Goal: Transaction & Acquisition: Purchase product/service

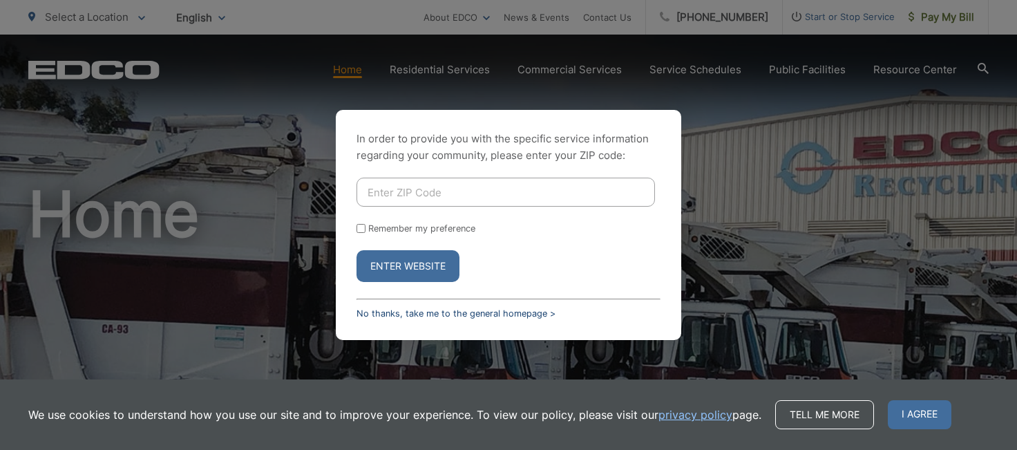
click at [501, 313] on link "No thanks, take me to the general homepage >" at bounding box center [455, 313] width 199 height 10
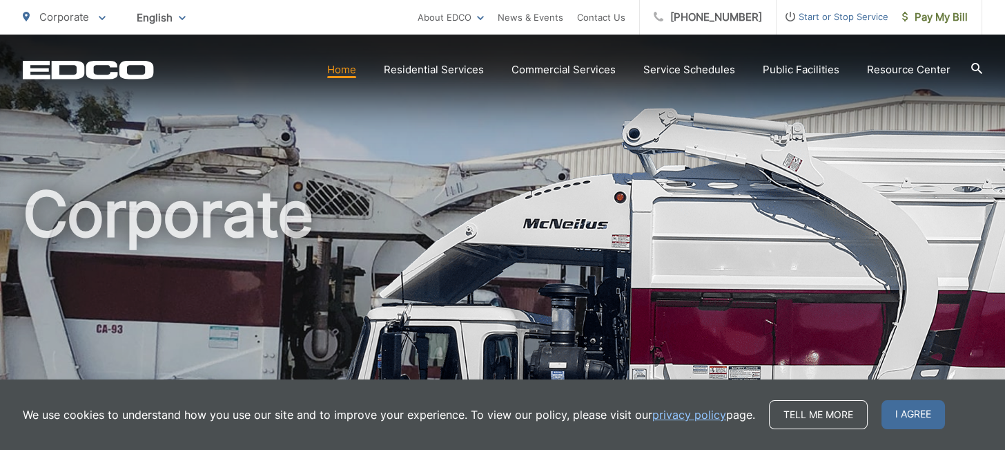
click at [355, 74] on link "Home" at bounding box center [341, 69] width 29 height 17
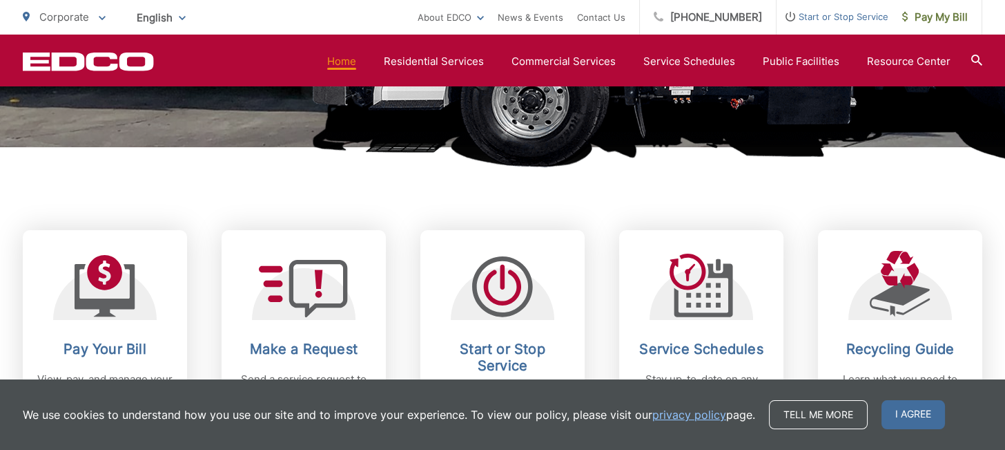
scroll to position [533, 0]
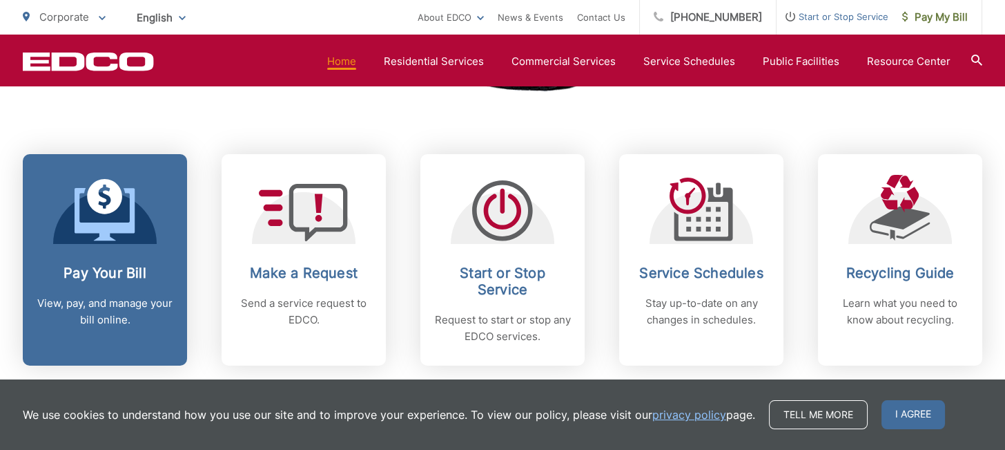
click at [88, 224] on icon at bounding box center [105, 214] width 60 height 52
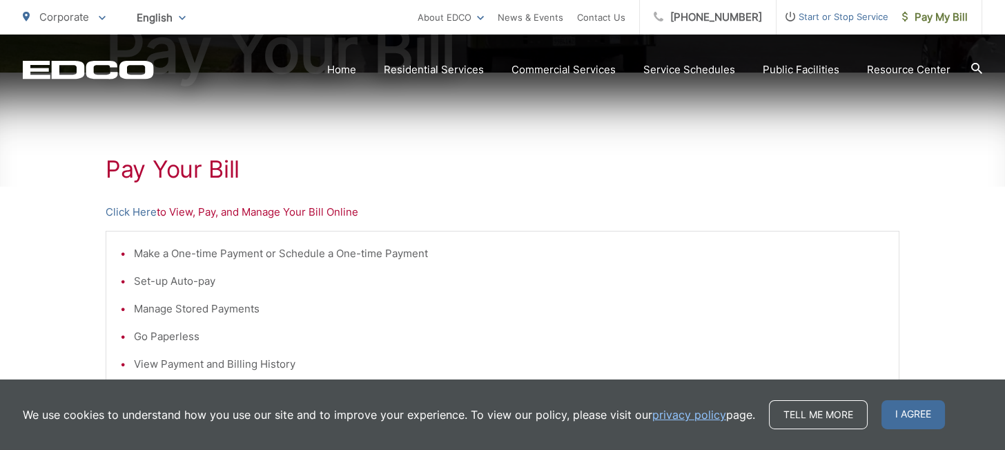
scroll to position [229, 0]
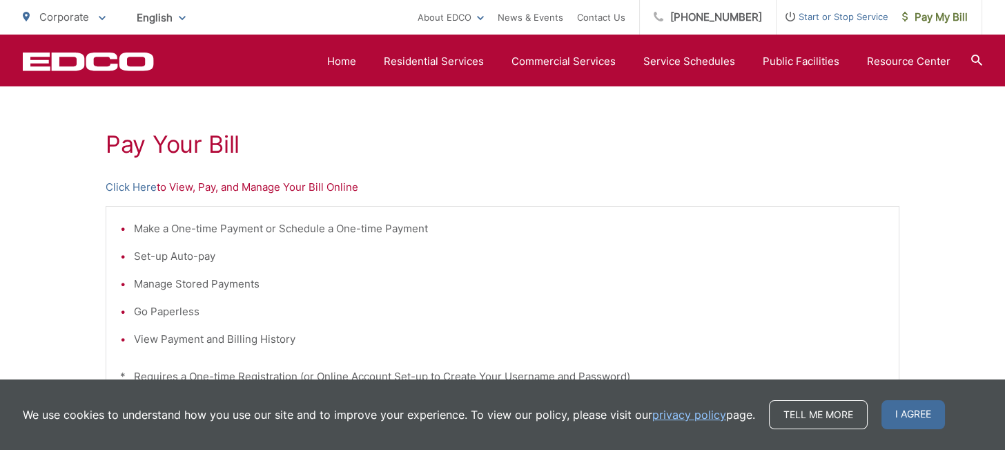
click at [340, 190] on p "Click Here to View, Pay, and Manage Your Bill Online" at bounding box center [503, 187] width 794 height 17
click at [131, 189] on link "Click Here" at bounding box center [131, 187] width 51 height 17
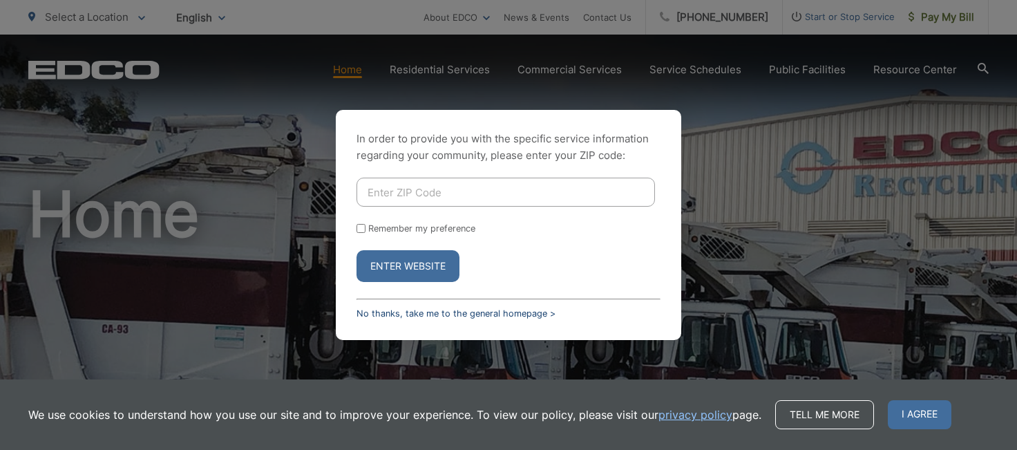
click at [469, 309] on link "No thanks, take me to the general homepage >" at bounding box center [455, 313] width 199 height 10
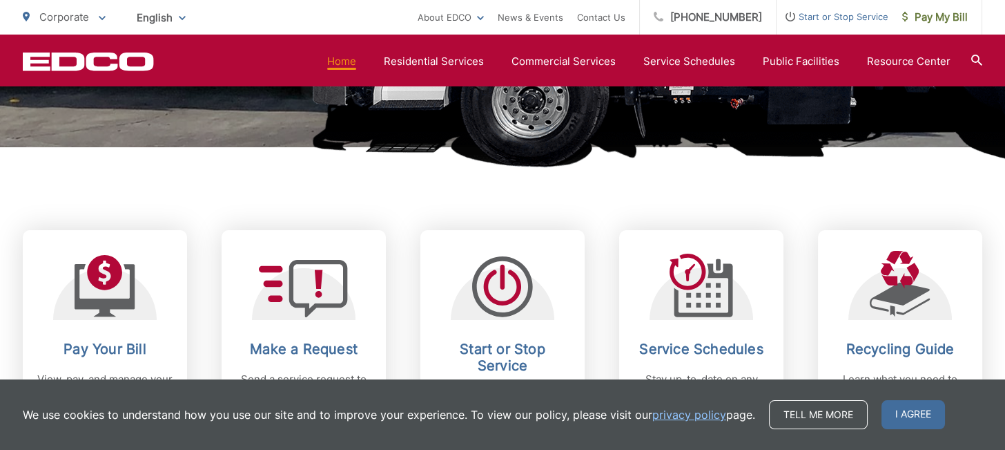
scroll to position [686, 0]
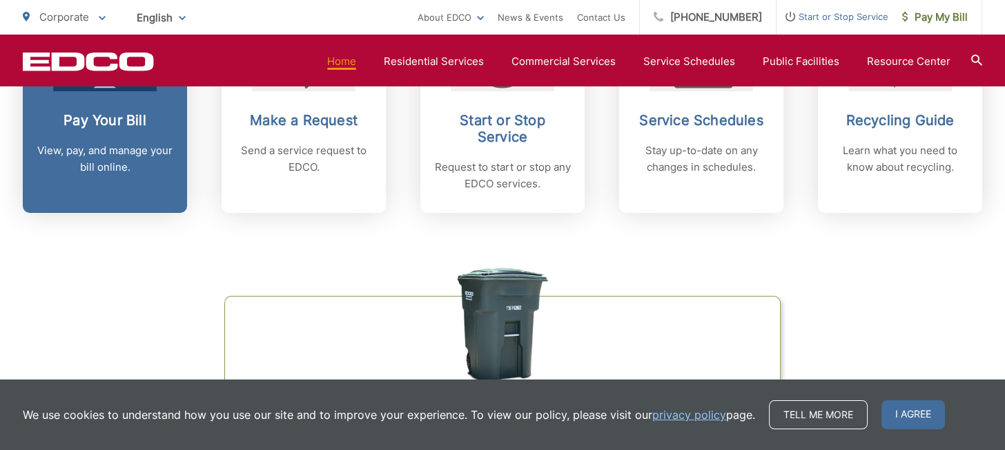
click at [103, 119] on h2 "Pay Your Bill" at bounding box center [105, 120] width 137 height 17
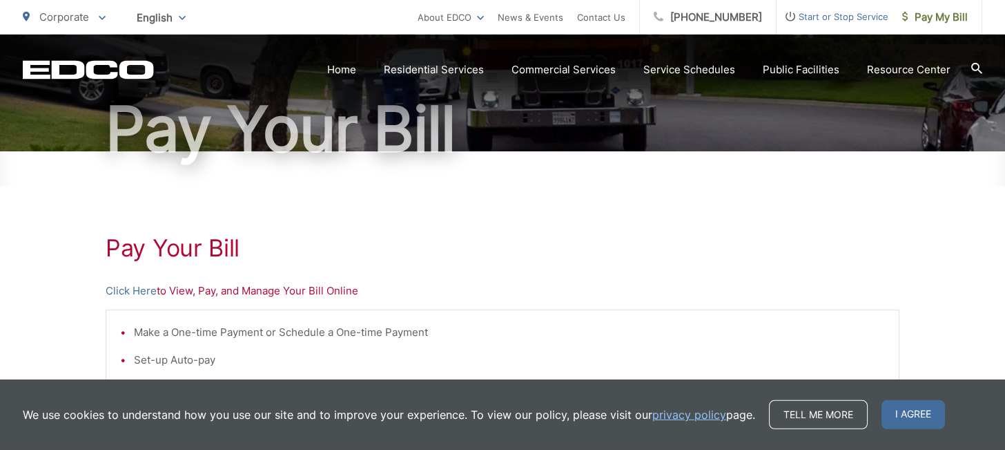
scroll to position [229, 0]
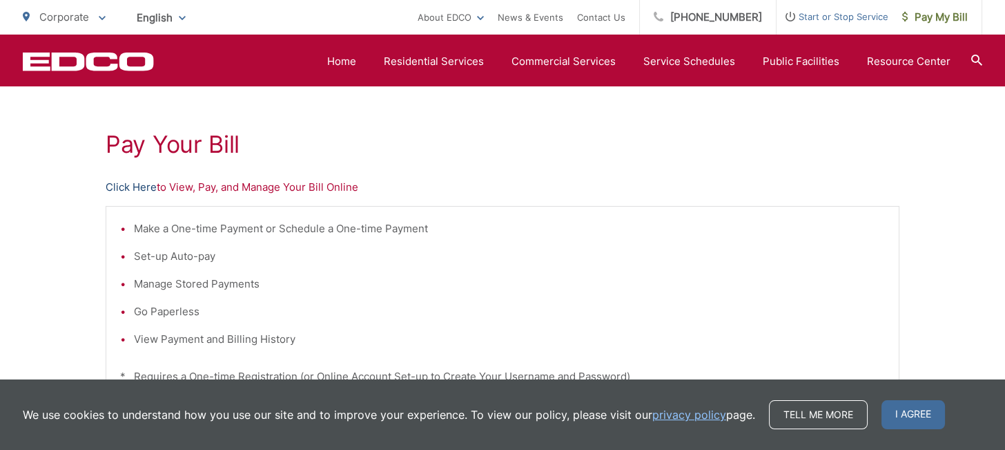
click at [119, 184] on link "Click Here" at bounding box center [131, 187] width 51 height 17
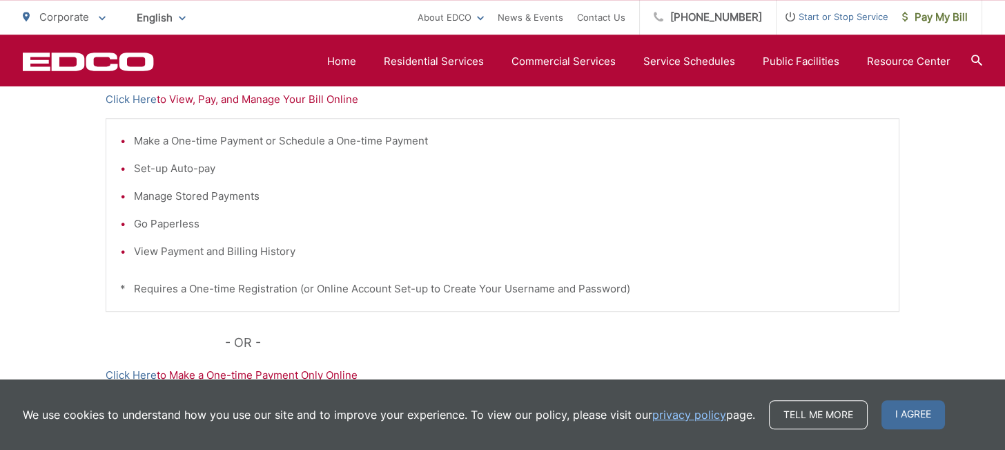
scroll to position [305, 0]
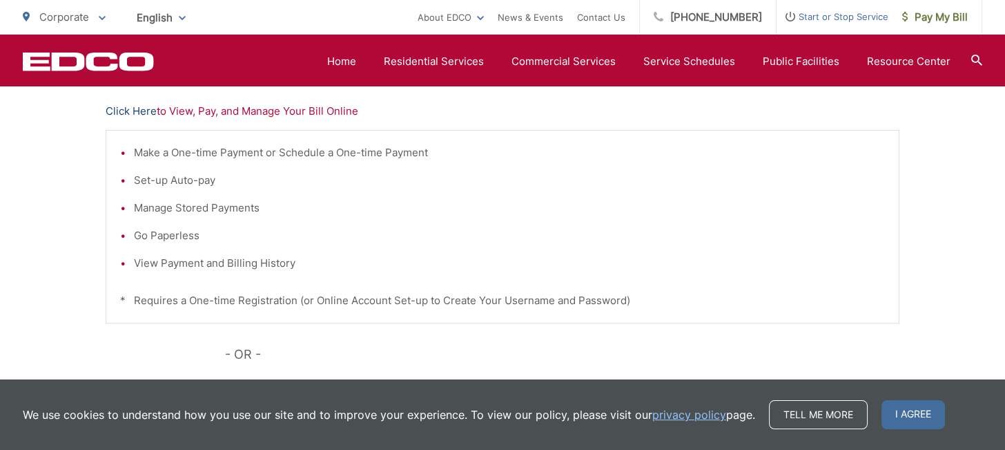
click at [136, 112] on link "Click Here" at bounding box center [131, 111] width 51 height 17
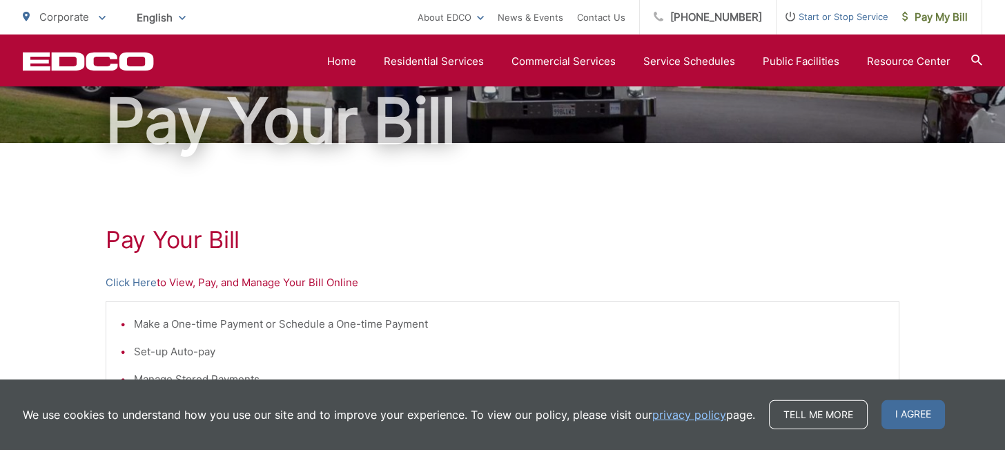
scroll to position [76, 0]
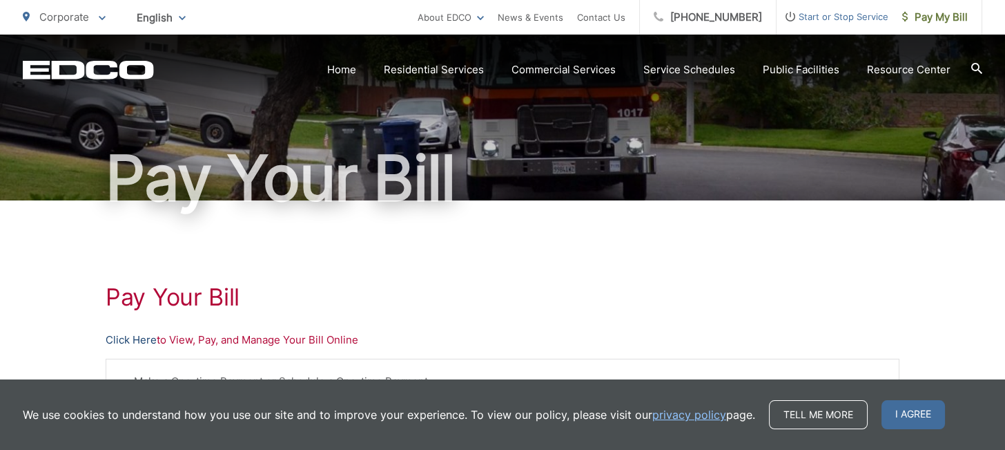
click at [129, 342] on link "Click Here" at bounding box center [131, 339] width 51 height 17
